Goal: Task Accomplishment & Management: Manage account settings

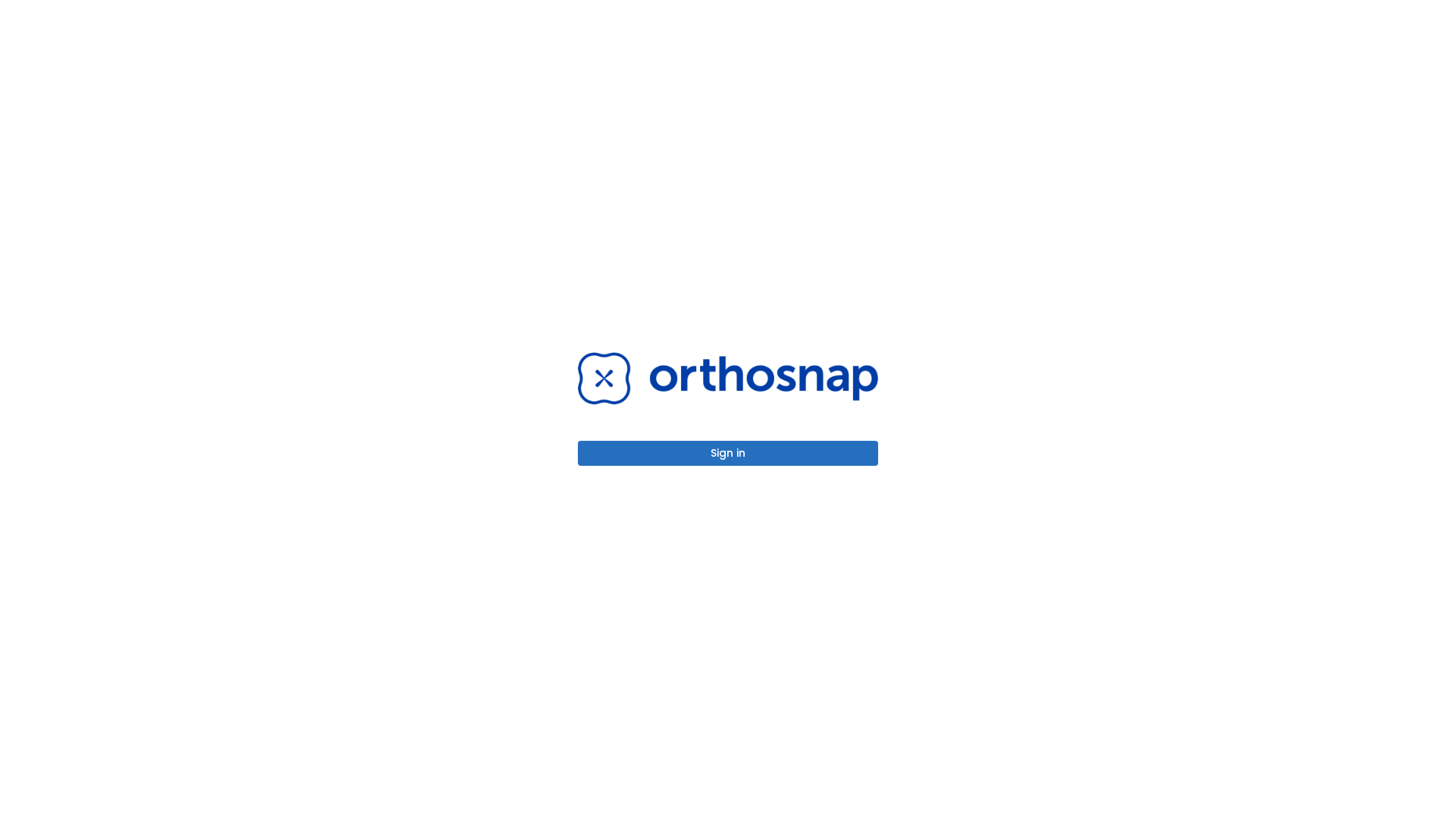
click at [728, 453] on button "Sign in" at bounding box center [728, 453] width 300 height 25
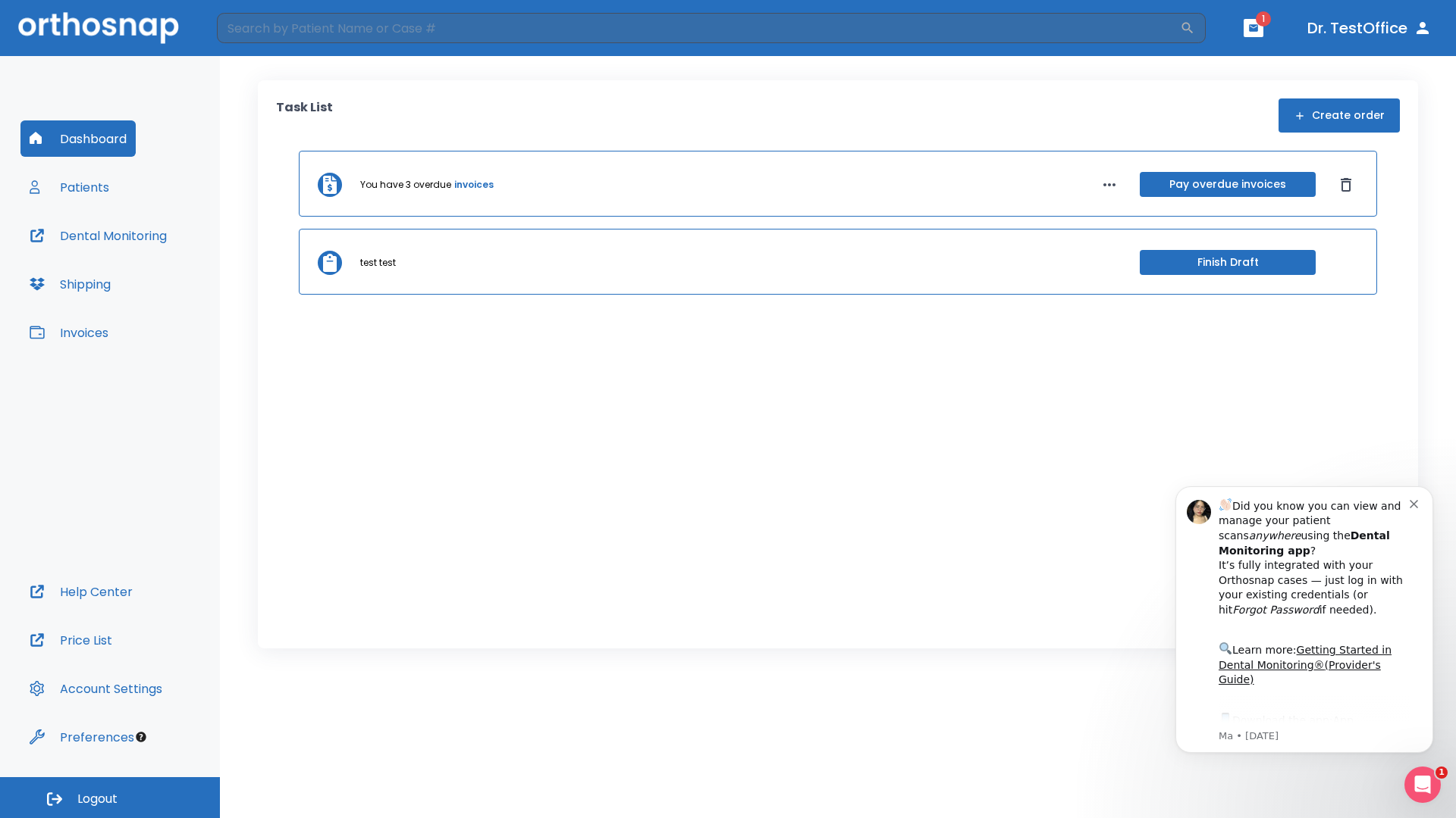
click at [110, 798] on span "Logout" at bounding box center [96, 799] width 40 height 17
